Goal: Find contact information: Obtain details needed to contact an individual or organization

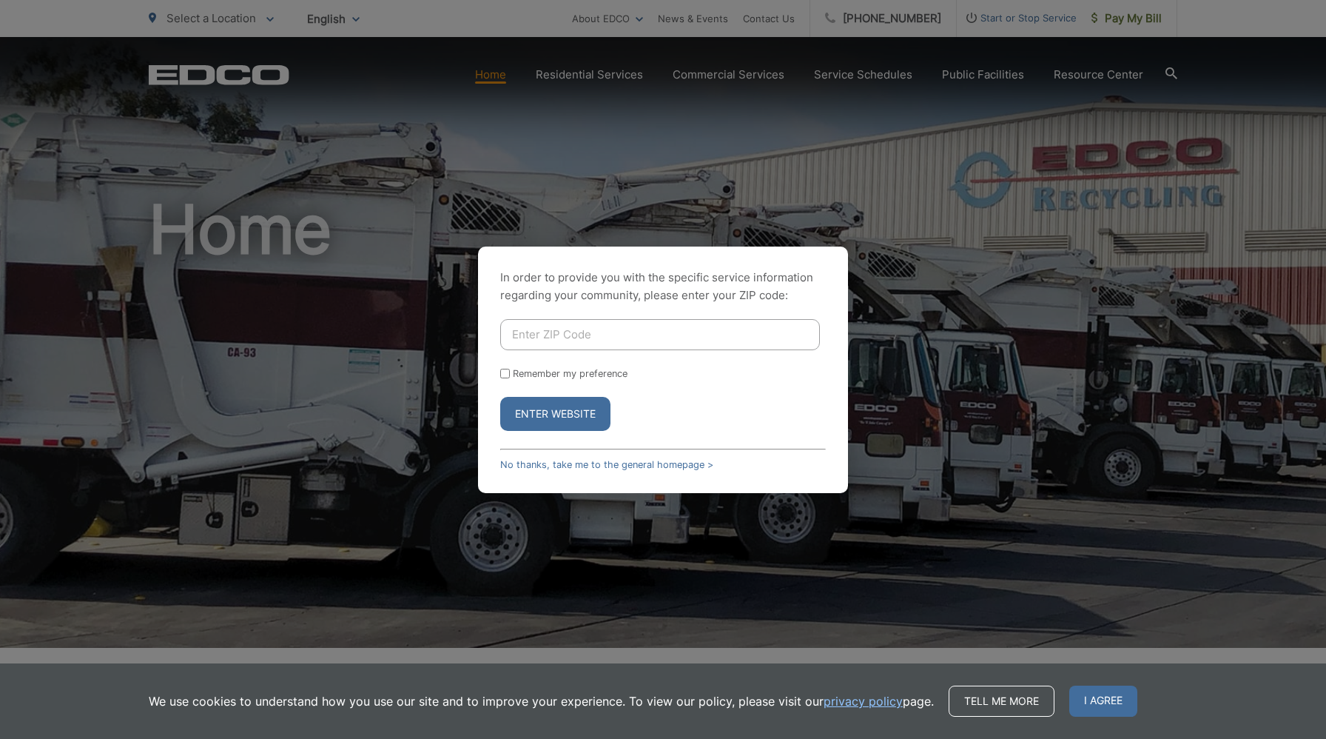
click at [608, 331] on input "Enter ZIP Code" at bounding box center [660, 334] width 320 height 31
click at [582, 415] on button "Enter Website" at bounding box center [555, 414] width 110 height 34
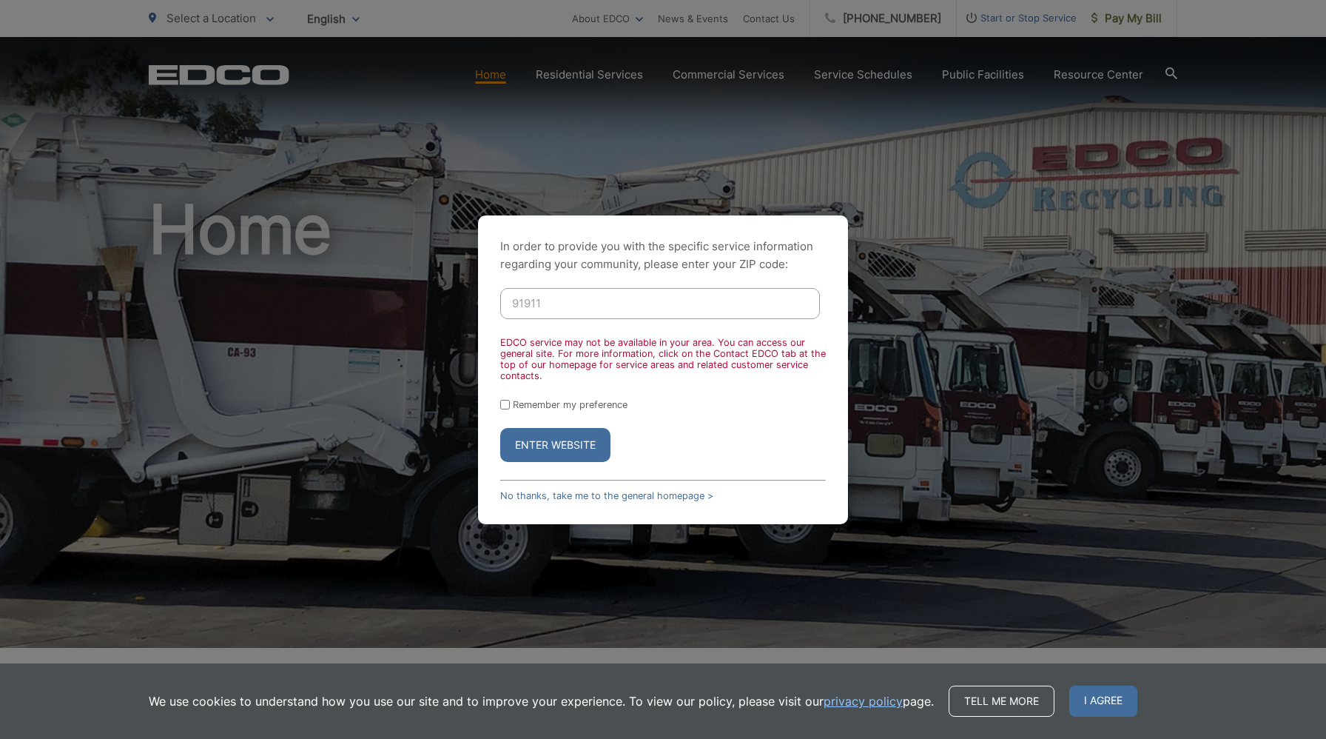
drag, startPoint x: 555, startPoint y: 303, endPoint x: 519, endPoint y: 303, distance: 36.3
click at [519, 303] on input "91911" at bounding box center [660, 303] width 320 height 31
type input "92165"
click at [500, 428] on button "Enter Website" at bounding box center [555, 445] width 110 height 34
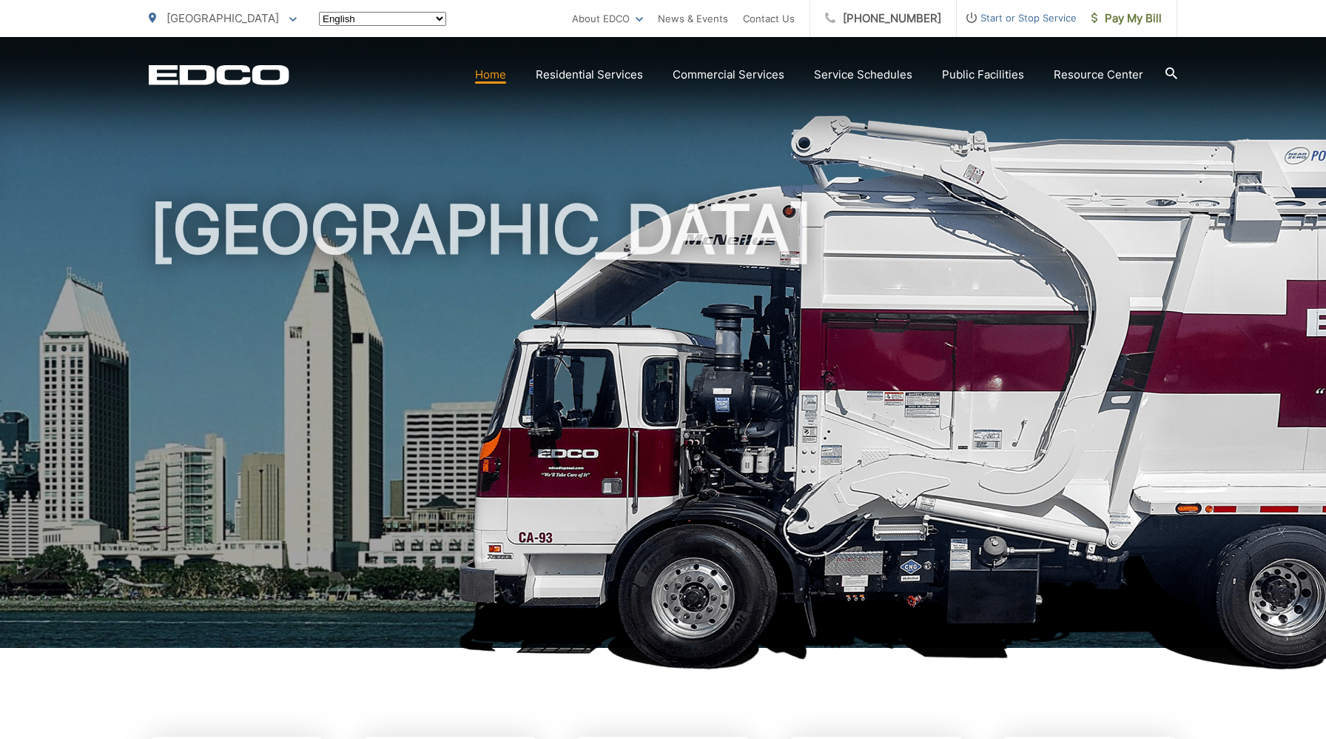
click at [654, 380] on h1 "[GEOGRAPHIC_DATA]" at bounding box center [663, 426] width 1029 height 468
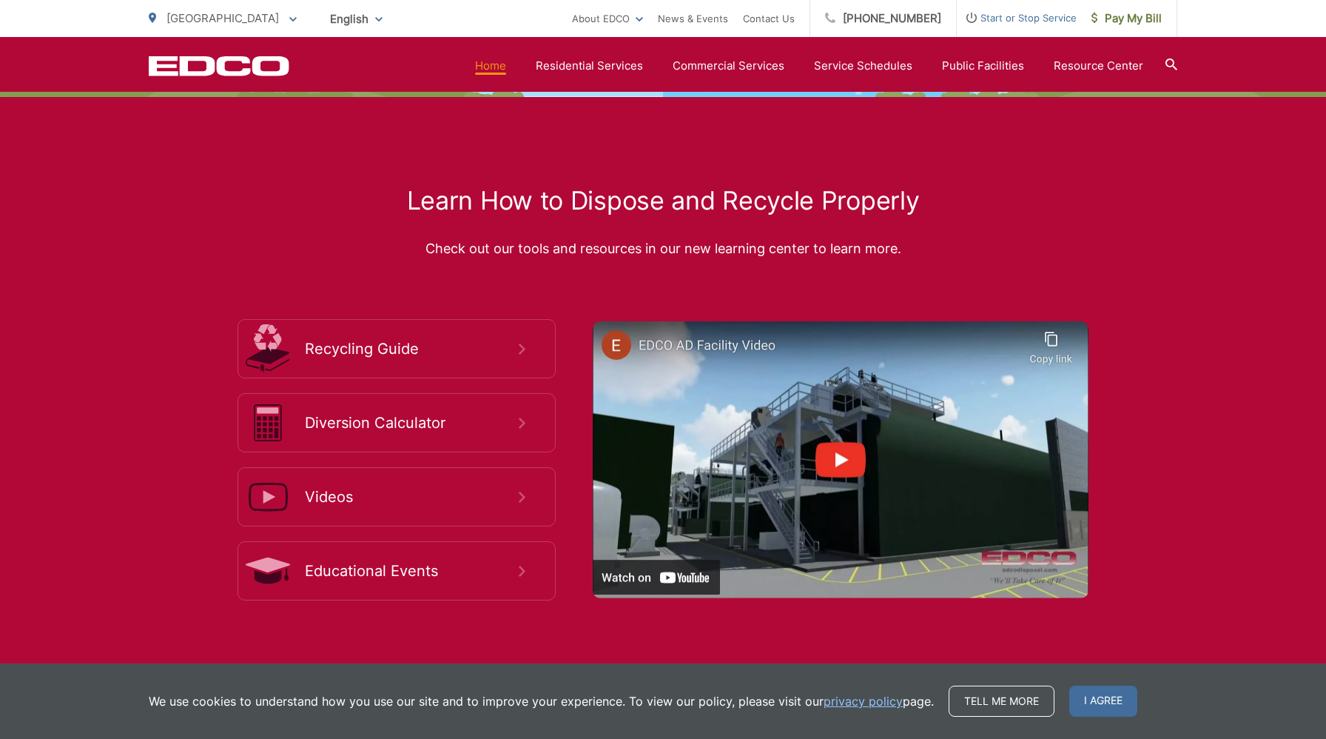
scroll to position [2610, 0]
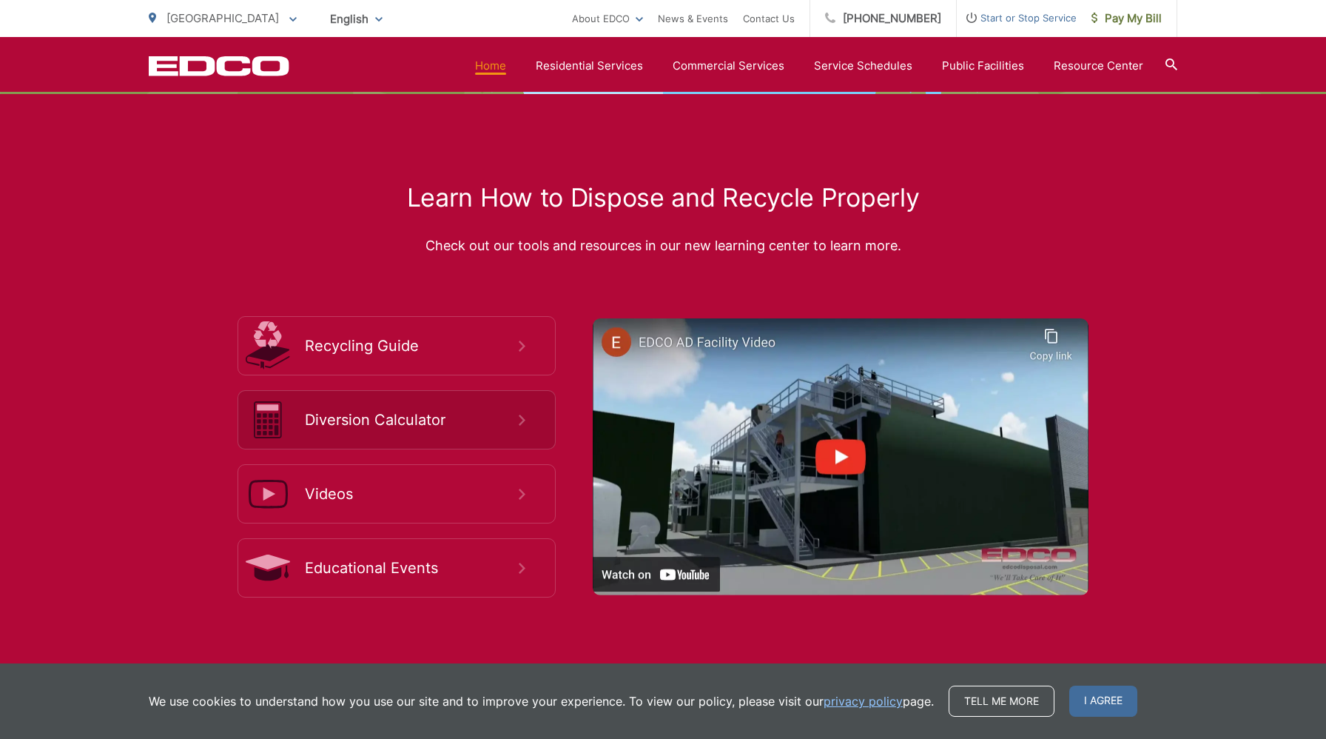
click at [534, 417] on link "Diversion Calculator" at bounding box center [397, 419] width 318 height 59
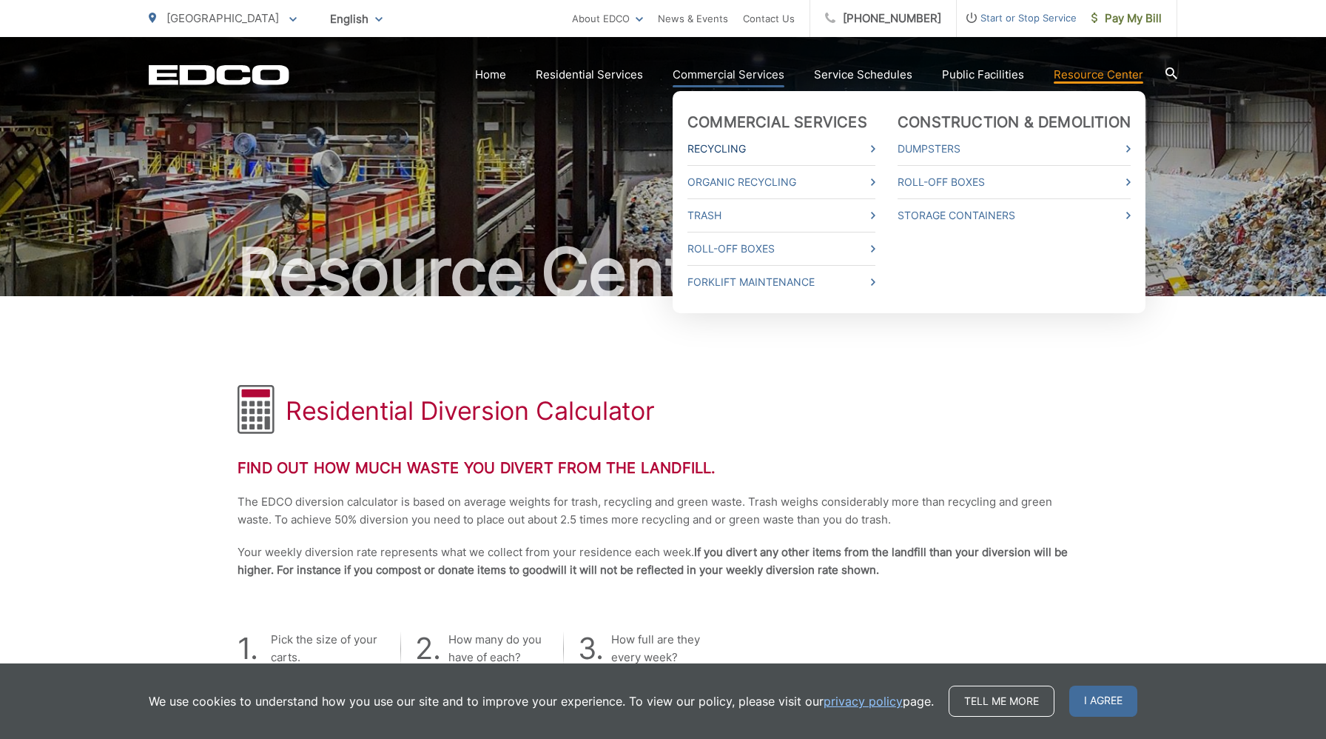
click at [742, 144] on link "Recycling" at bounding box center [782, 149] width 188 height 18
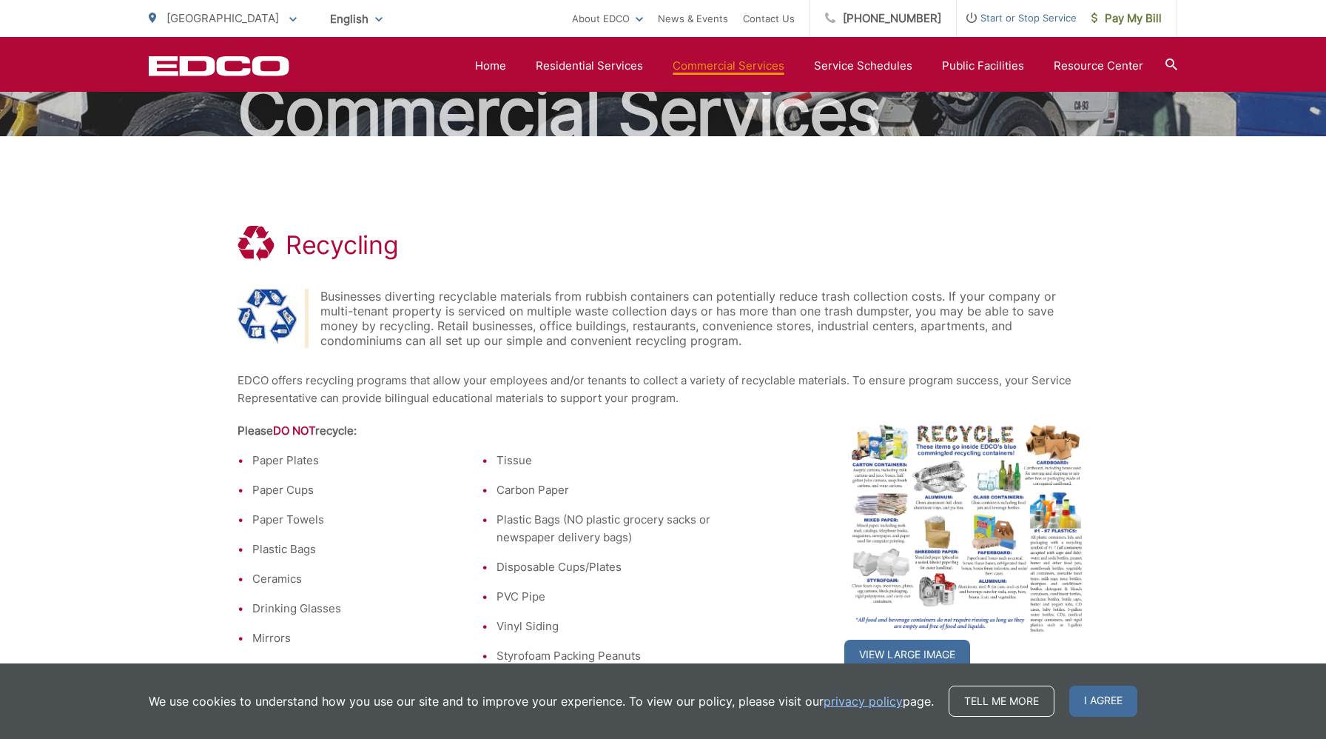
scroll to position [124, 0]
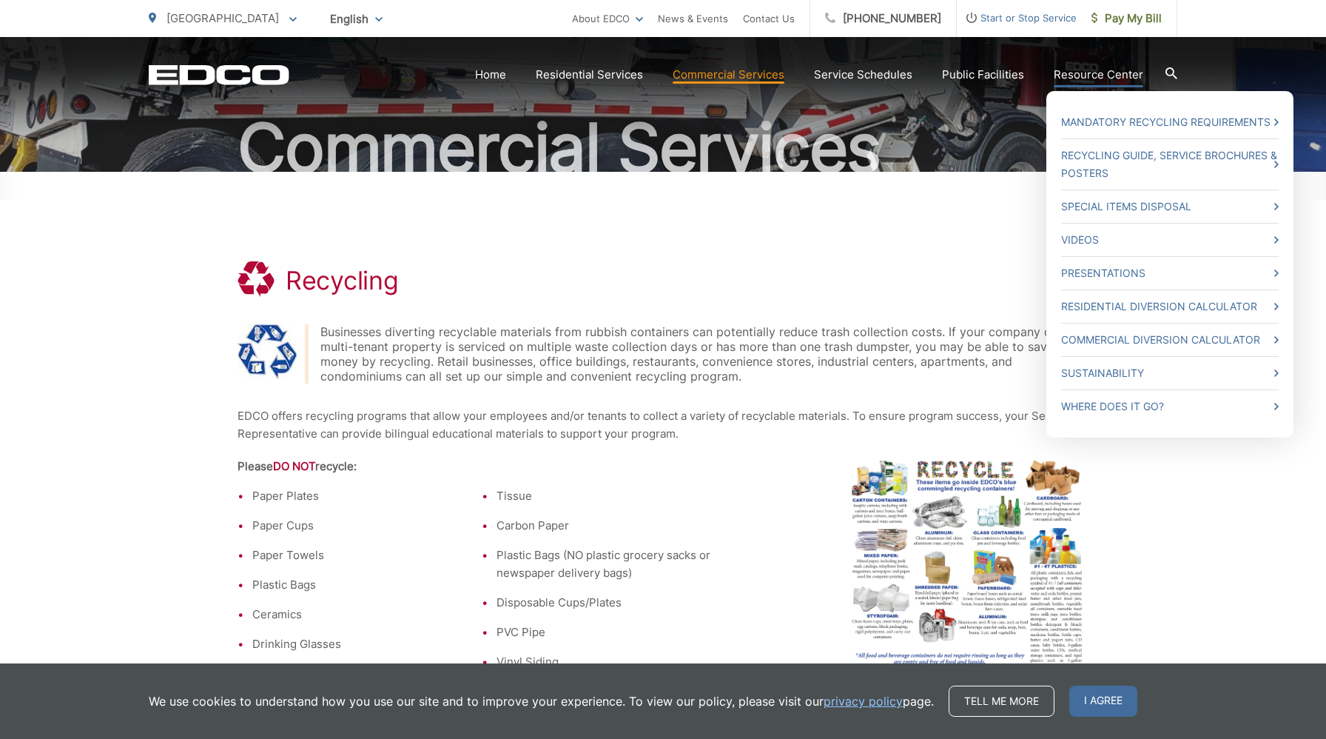
click at [1064, 73] on link "Resource Center" at bounding box center [1099, 75] width 90 height 18
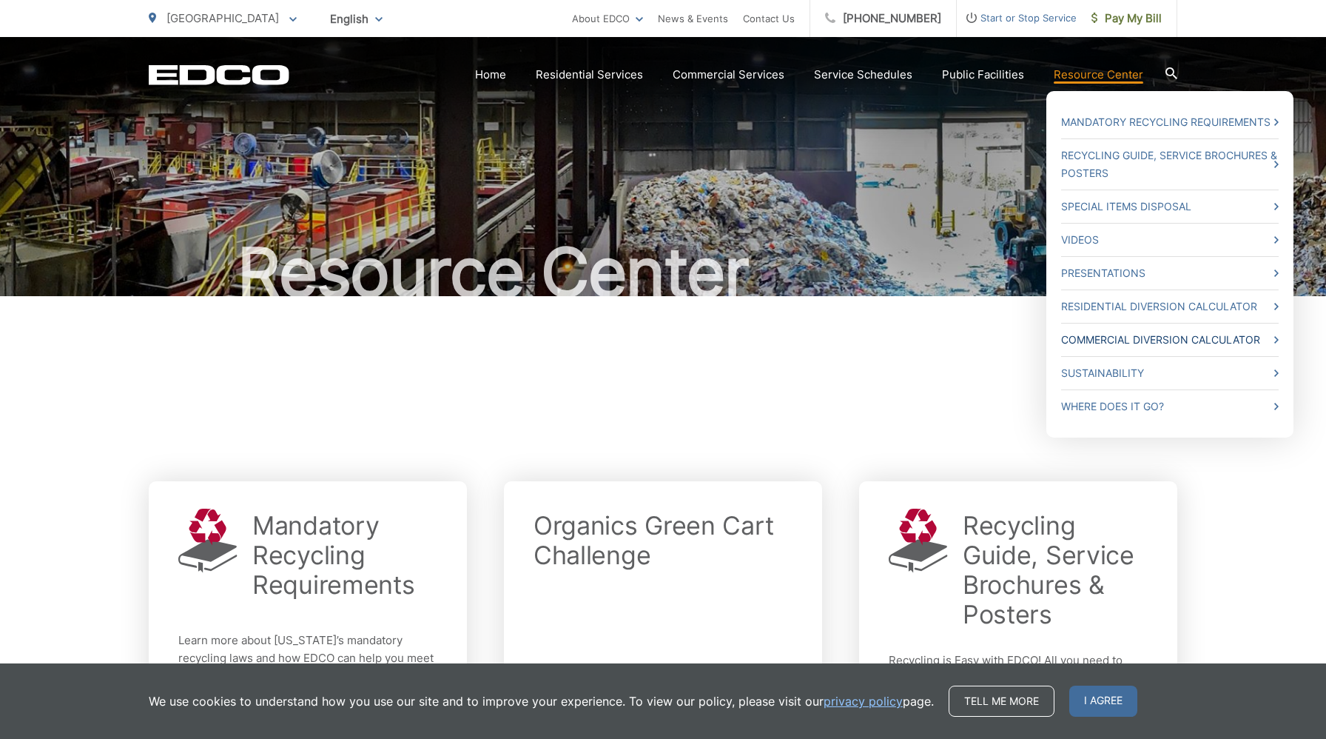
click at [1129, 340] on link "Commercial Diversion Calculator" at bounding box center [1170, 340] width 218 height 18
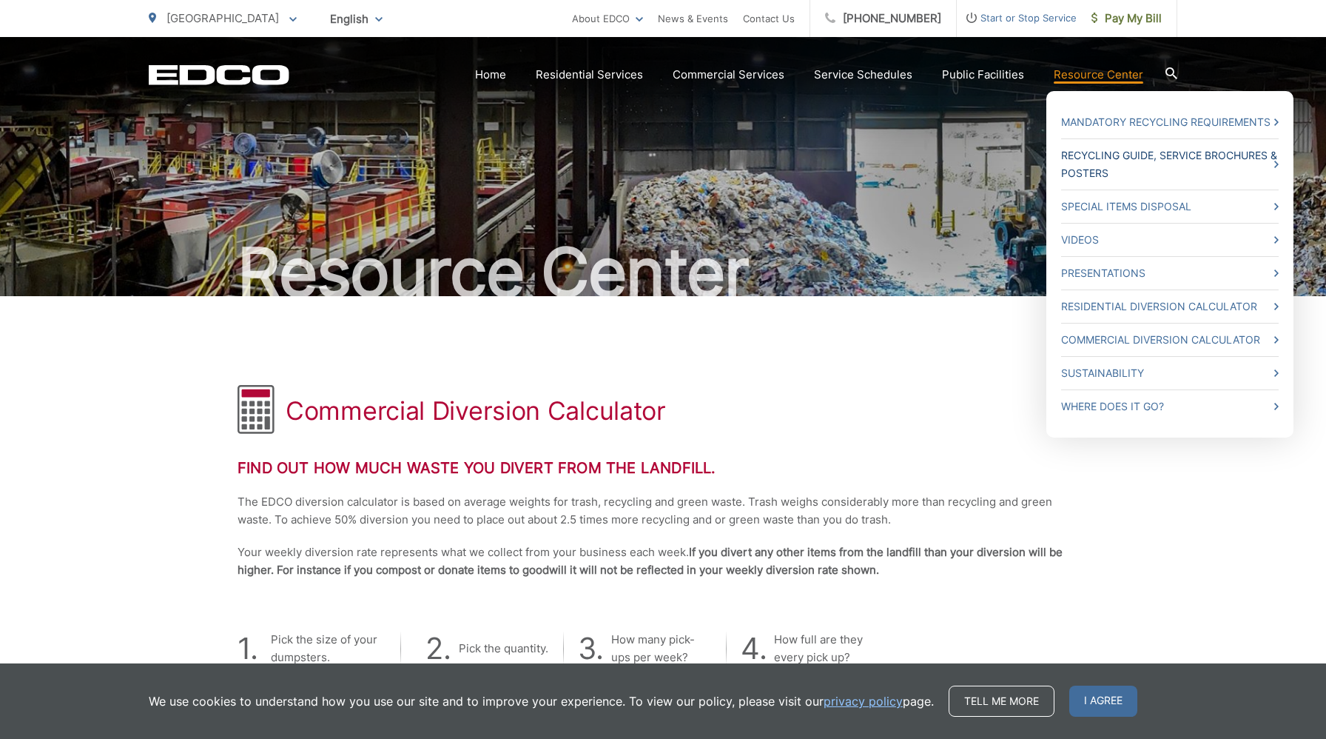
click at [1211, 157] on link "Recycling Guide, Service Brochures & Posters" at bounding box center [1170, 165] width 218 height 36
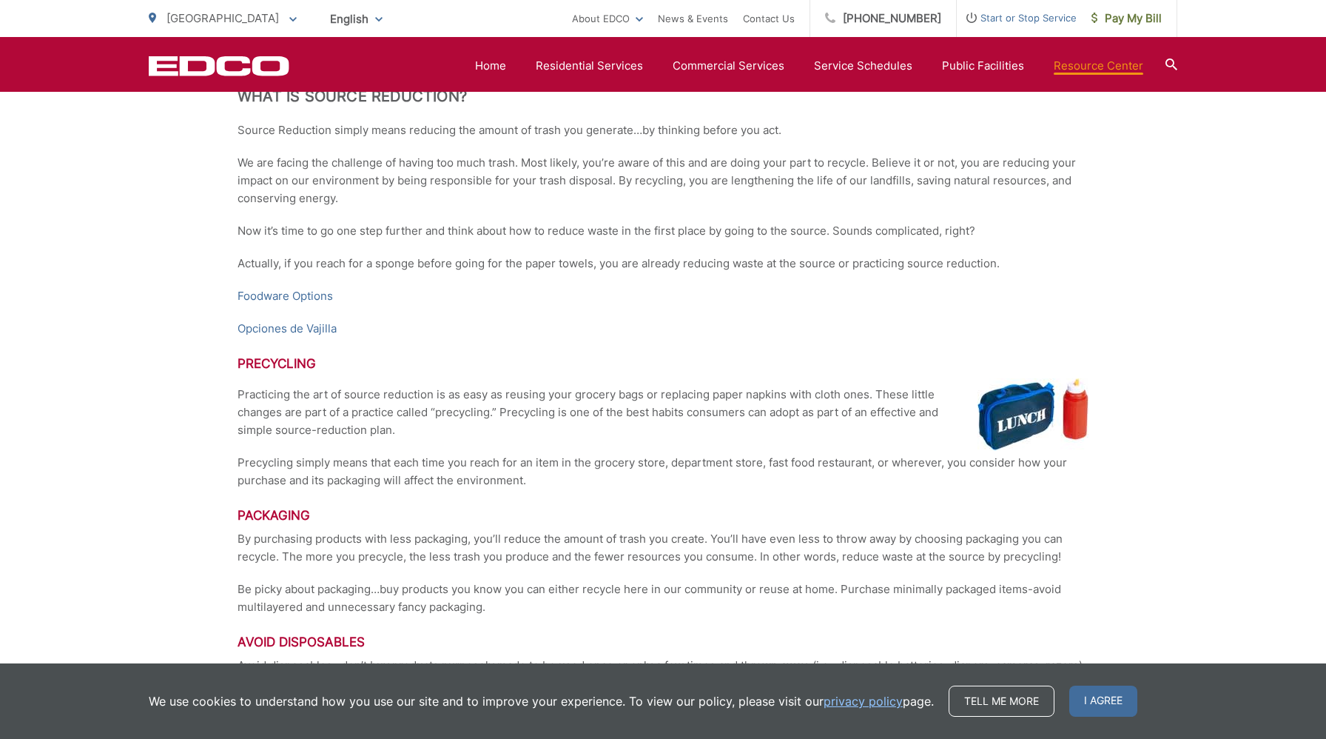
scroll to position [2787, 0]
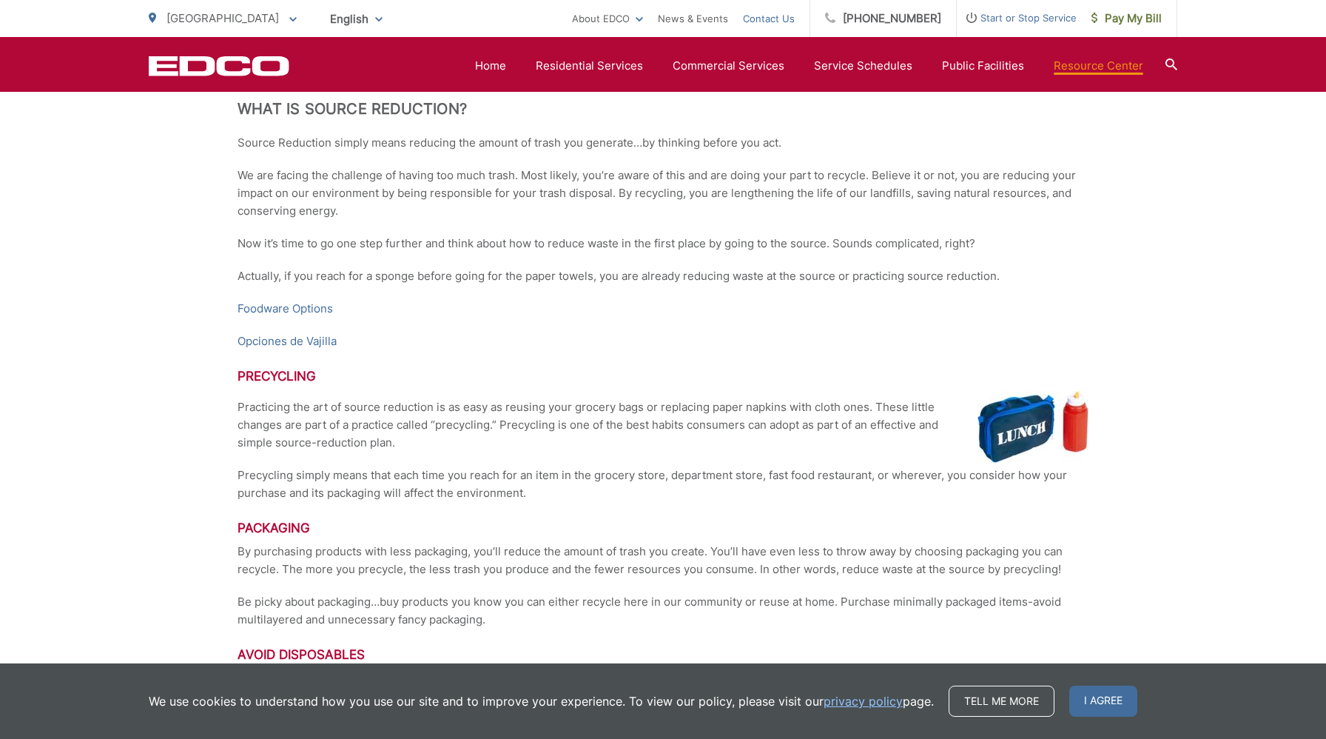
click at [779, 18] on link "Contact Us" at bounding box center [769, 19] width 52 height 18
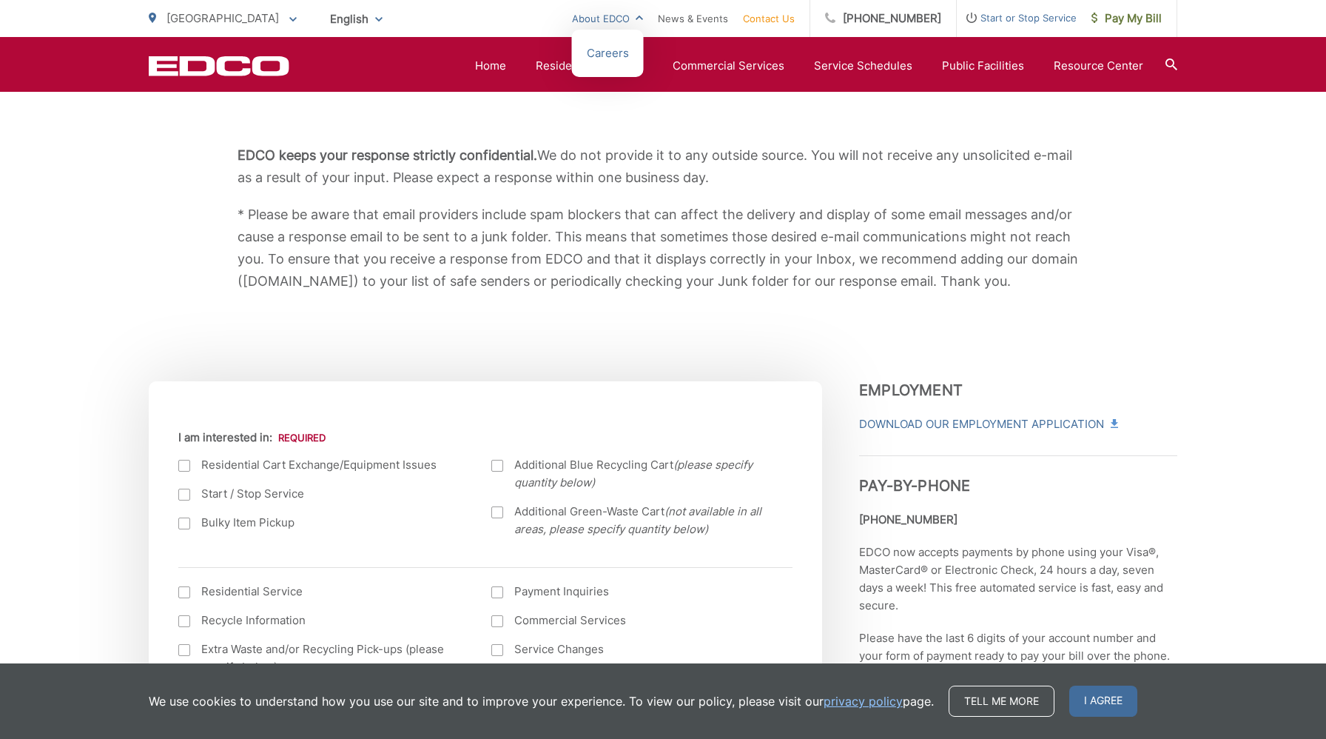
scroll to position [10, 0]
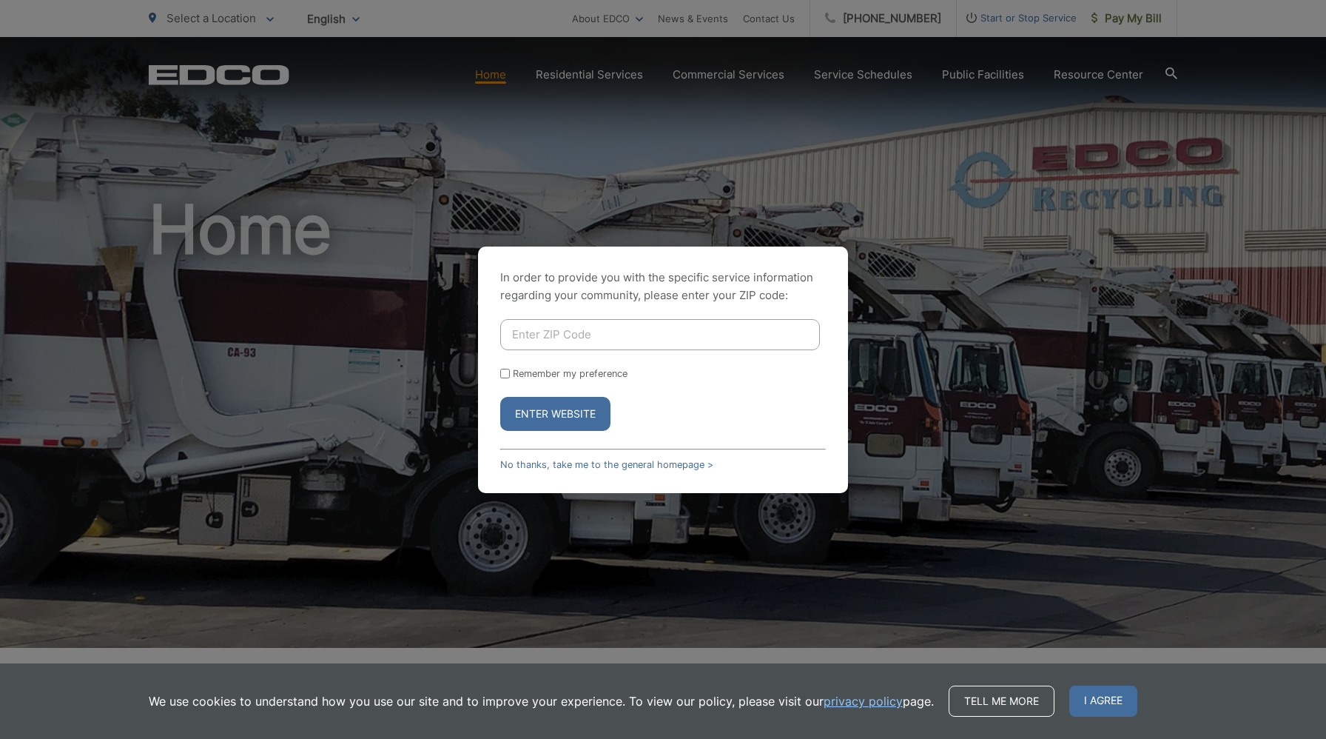
click at [641, 329] on input "Enter ZIP Code" at bounding box center [660, 334] width 320 height 31
type input "92165"
click at [585, 416] on button "Enter Website" at bounding box center [555, 414] width 110 height 34
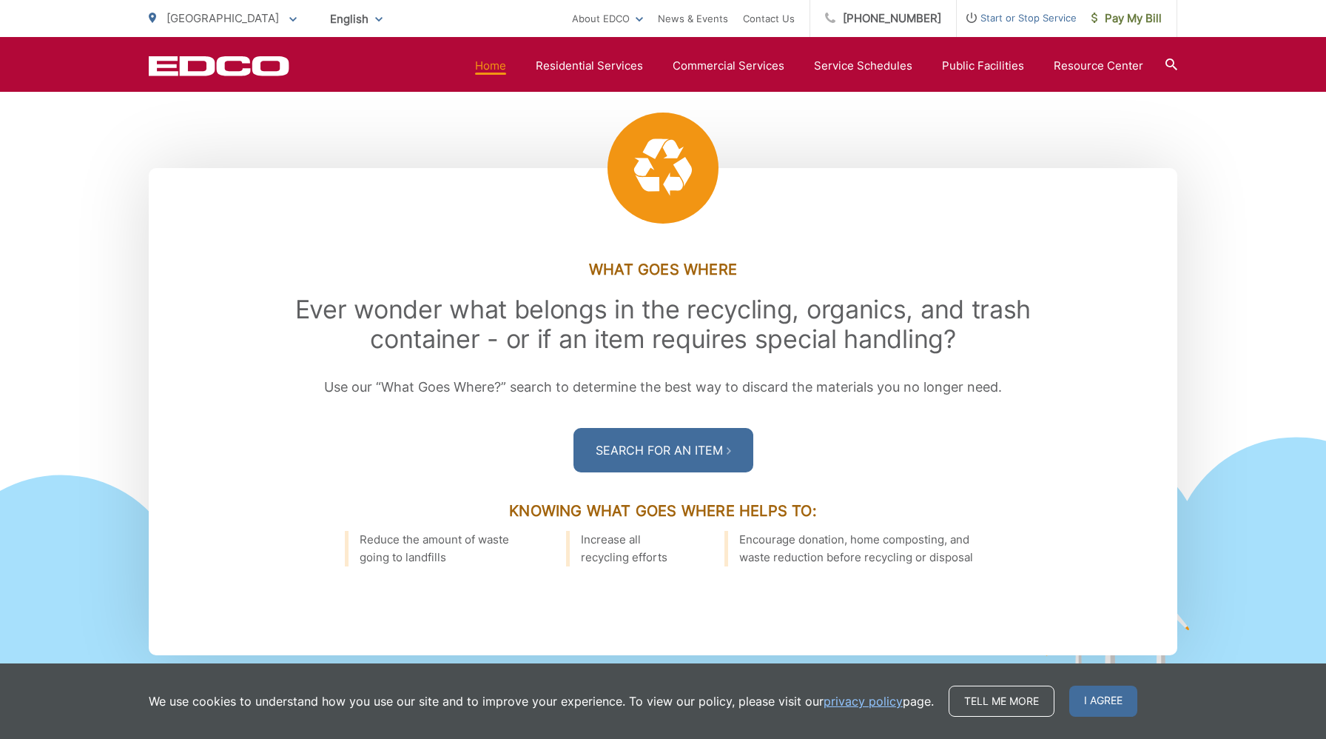
scroll to position [1975, 0]
